Goal: Information Seeking & Learning: Find specific page/section

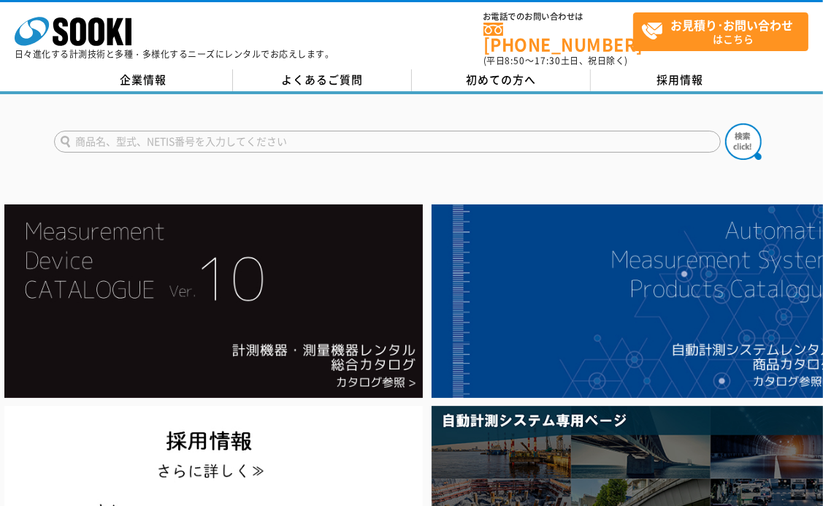
click at [143, 131] on input "text" at bounding box center [387, 142] width 667 height 22
type input "p"
click at [158, 138] on input "text" at bounding box center [387, 142] width 667 height 22
type input "ソ"
type input "ポケット　wifi"
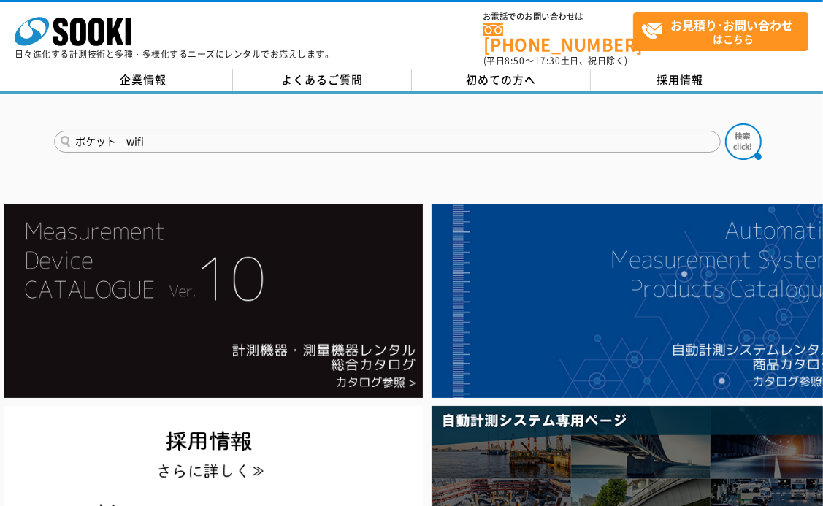
click at [725, 123] on button at bounding box center [743, 141] width 37 height 37
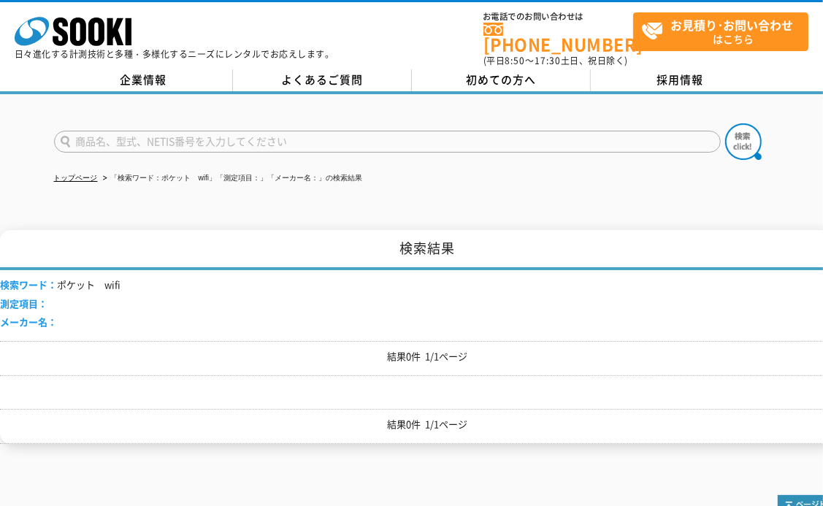
click at [134, 132] on input "text" at bounding box center [387, 142] width 667 height 22
type input "wifi"
click at [745, 126] on img at bounding box center [743, 141] width 37 height 37
click at [116, 137] on input "text" at bounding box center [387, 142] width 667 height 22
type input "wifi"
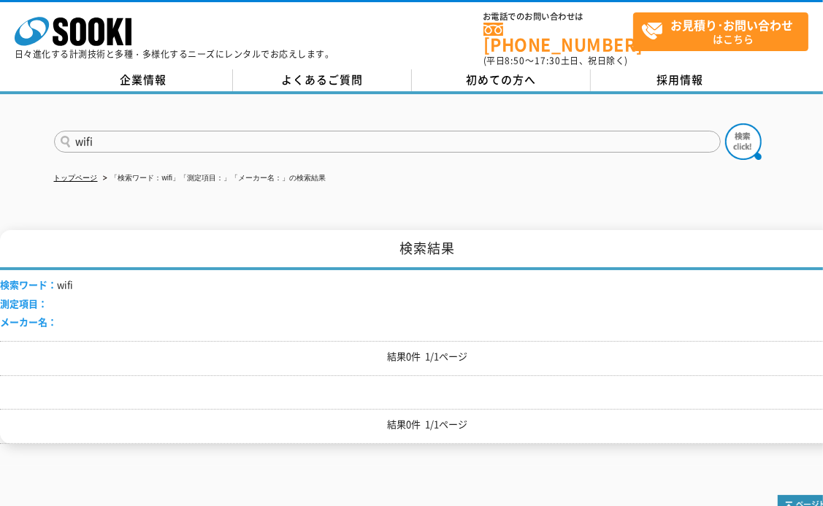
click at [725, 123] on button at bounding box center [743, 141] width 37 height 37
click at [116, 137] on input "text" at bounding box center [387, 142] width 667 height 22
type input "商品名、型式、NETIS番号を入力してください"
